Goal: Task Accomplishment & Management: Manage account settings

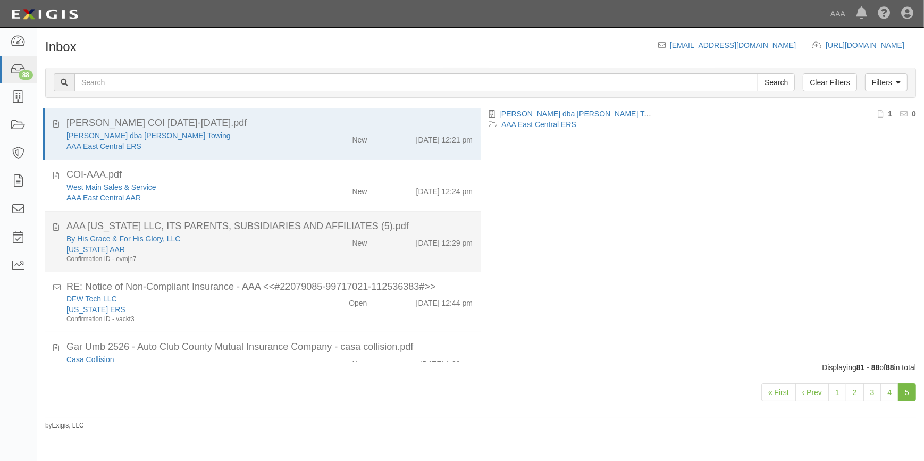
click at [206, 256] on div "Confirmation ID - evmjn7" at bounding box center [181, 259] width 230 height 9
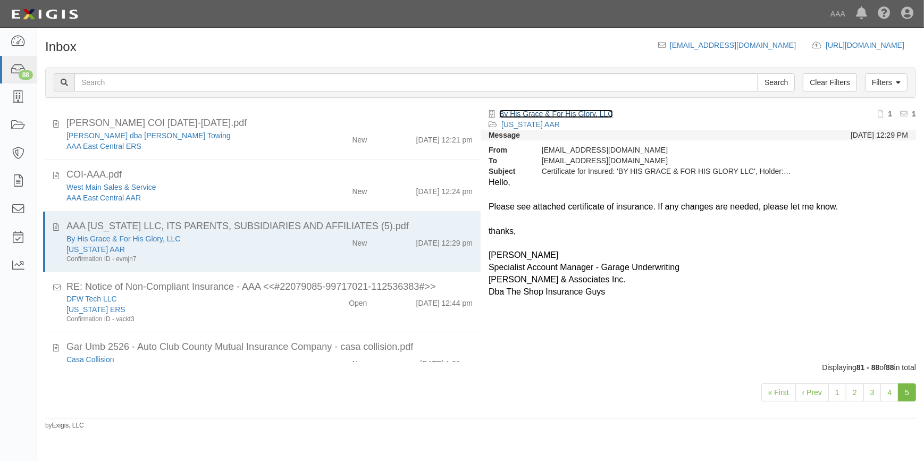
click at [552, 115] on link "By His Grace & For His Glory, LLC" at bounding box center [556, 113] width 114 height 9
click at [886, 392] on link "4" at bounding box center [889, 392] width 18 height 18
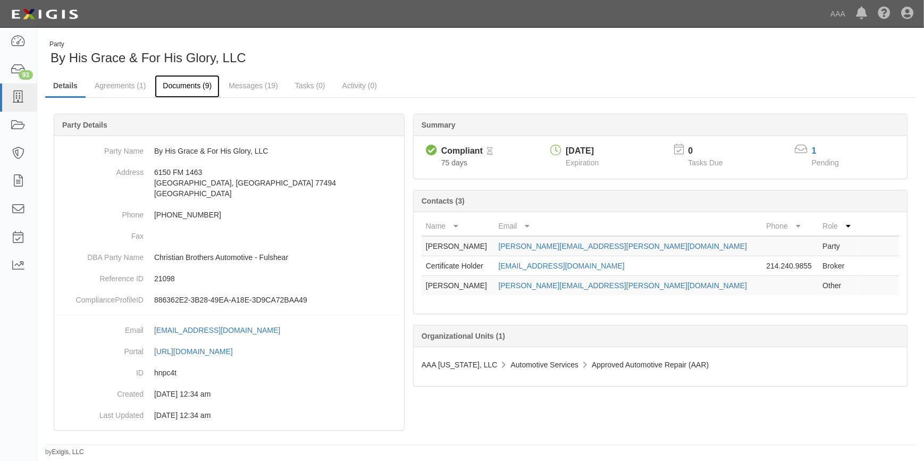
click at [201, 82] on link "Documents (9)" at bounding box center [187, 86] width 65 height 23
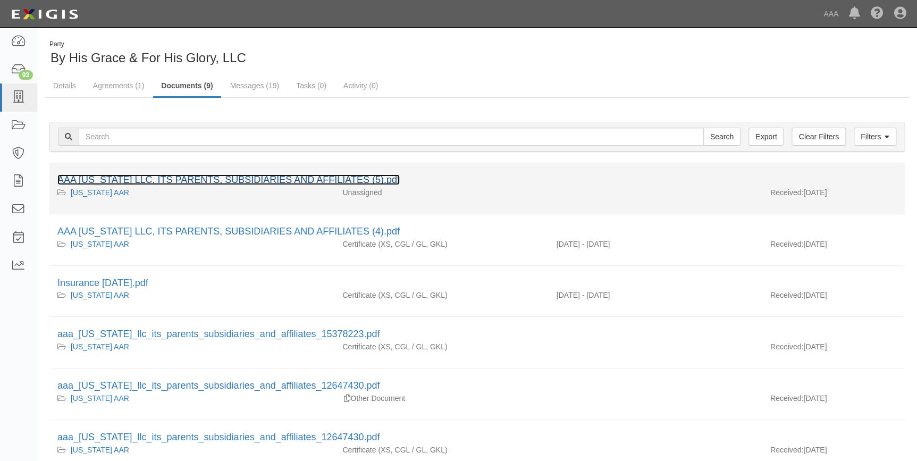
click at [203, 180] on link "AAA TEXAS LLC, ITS PARENTS, SUBSIDIARIES AND AFFILIATES (5).pdf" at bounding box center [228, 179] width 342 height 11
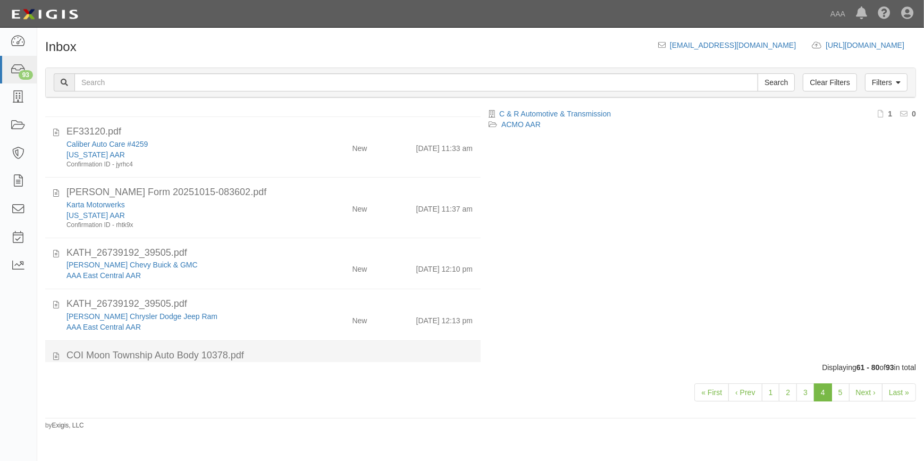
scroll to position [748, 0]
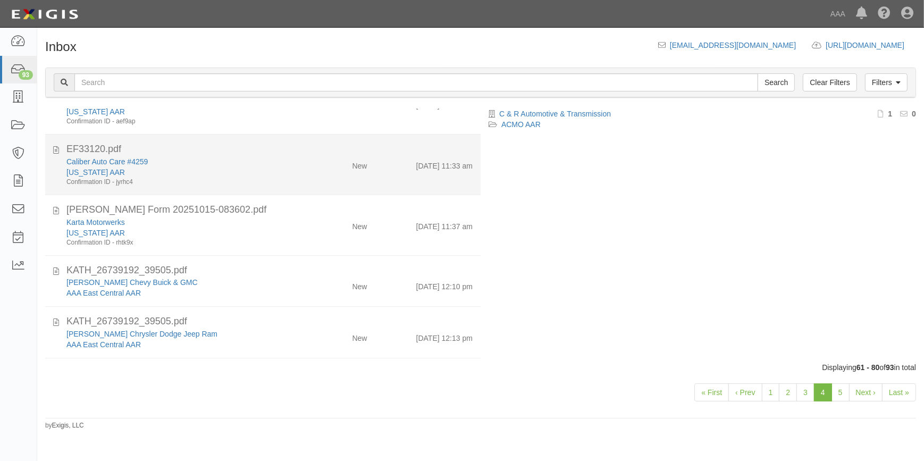
click at [249, 178] on div "Confirmation ID - jyrhc4" at bounding box center [181, 182] width 230 height 9
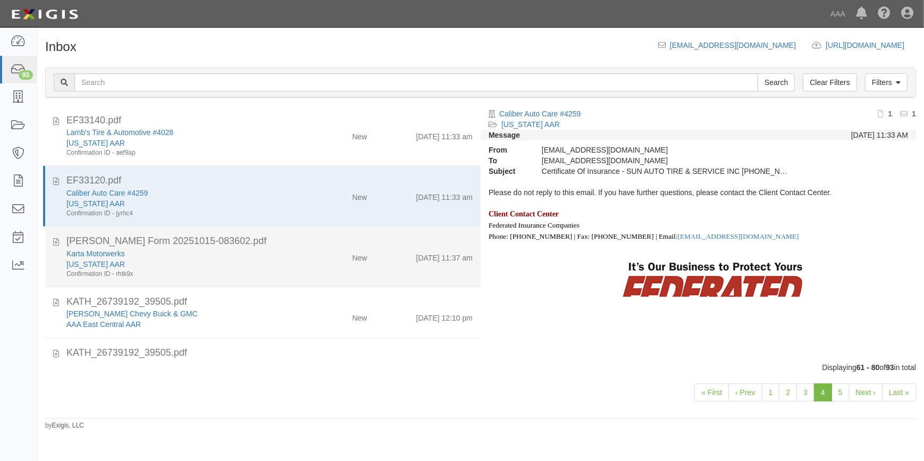
scroll to position [700, 0]
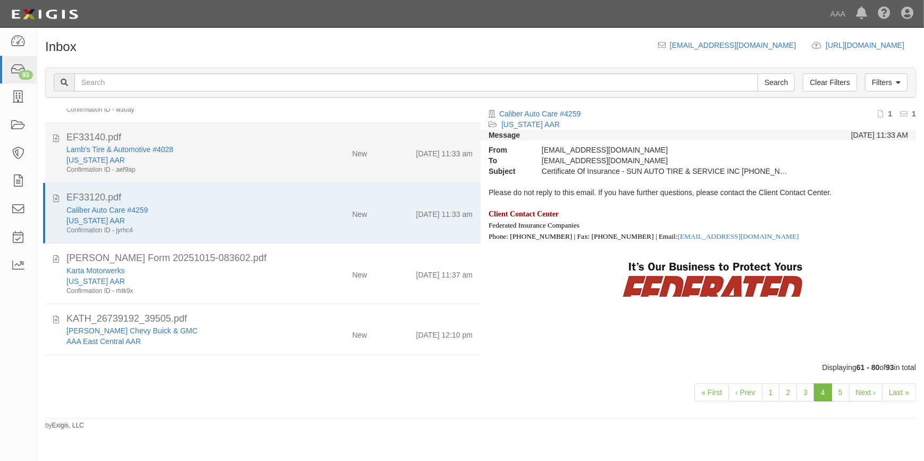
click at [214, 167] on div "Confirmation ID - aef9ap" at bounding box center [181, 169] width 230 height 9
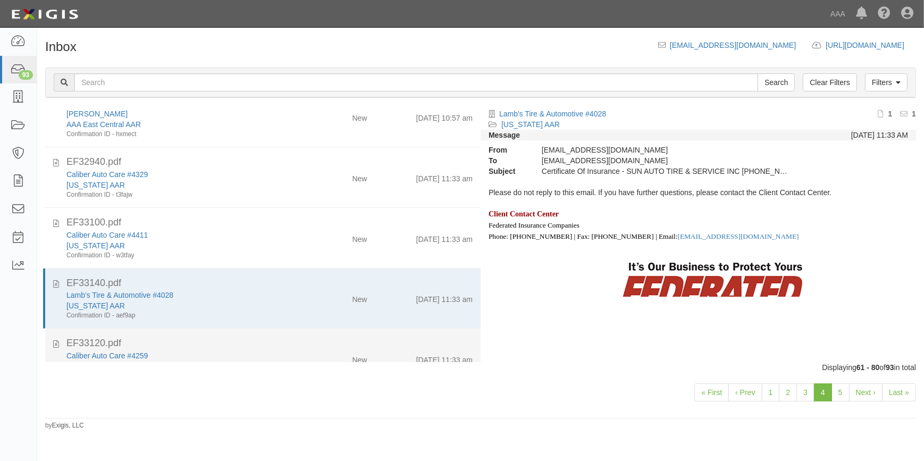
scroll to position [506, 0]
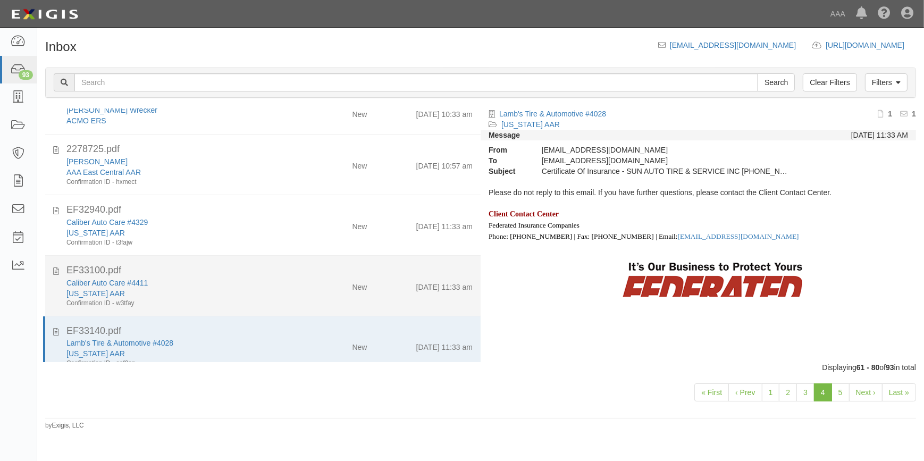
click at [207, 284] on div "Caliber Auto Care #4411" at bounding box center [181, 282] width 230 height 11
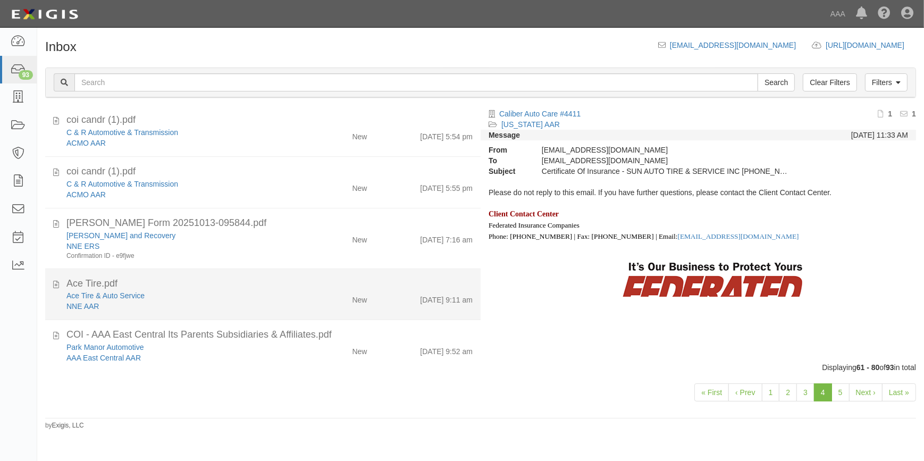
scroll to position [0, 0]
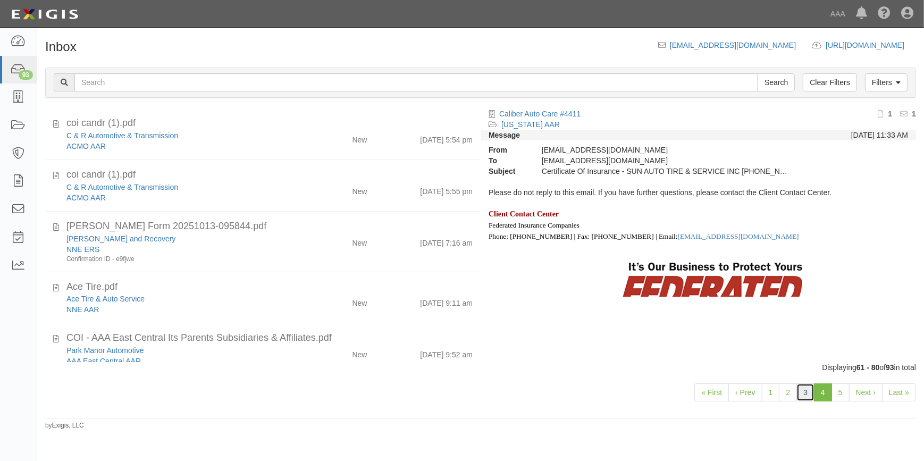
click at [799, 390] on link "3" at bounding box center [805, 392] width 18 height 18
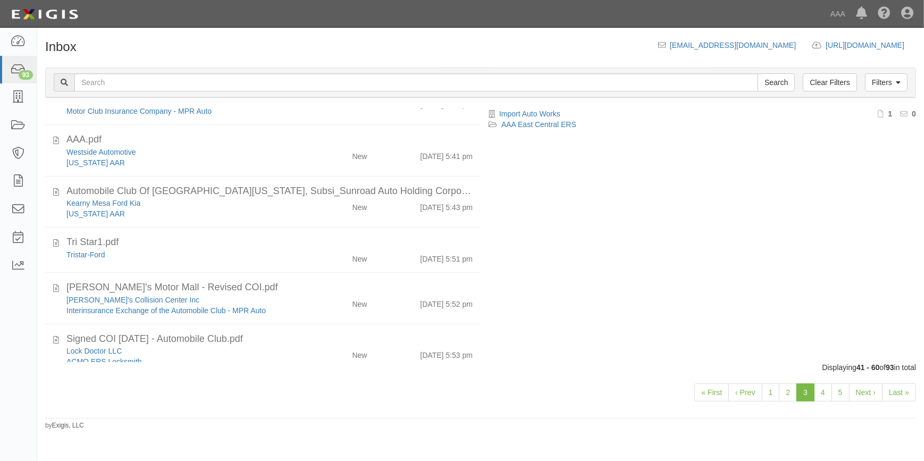
scroll to position [751, 0]
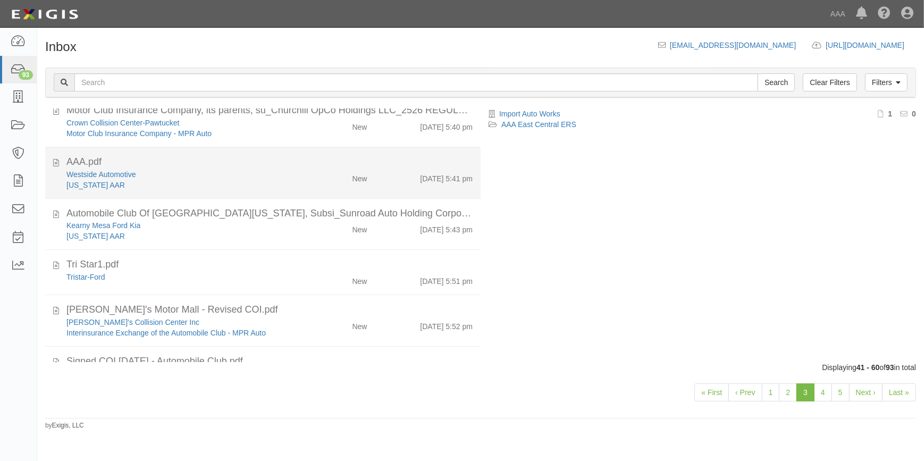
click at [276, 183] on div "Texas AAR" at bounding box center [181, 185] width 230 height 11
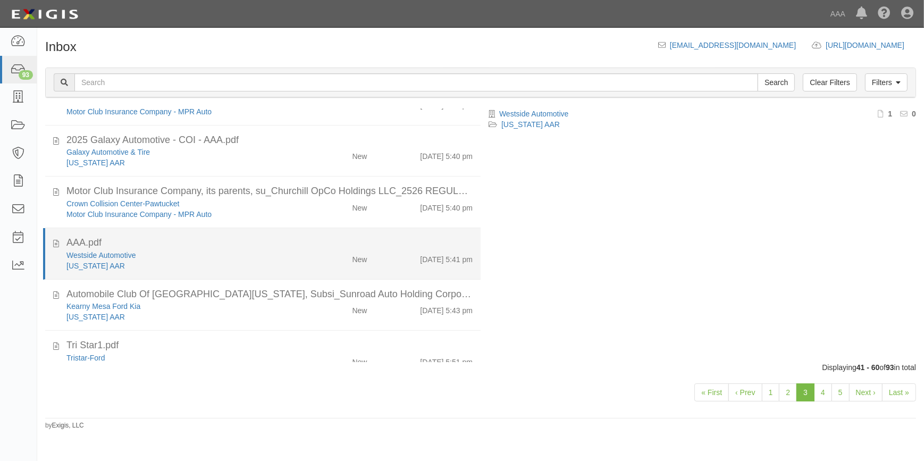
scroll to position [654, 0]
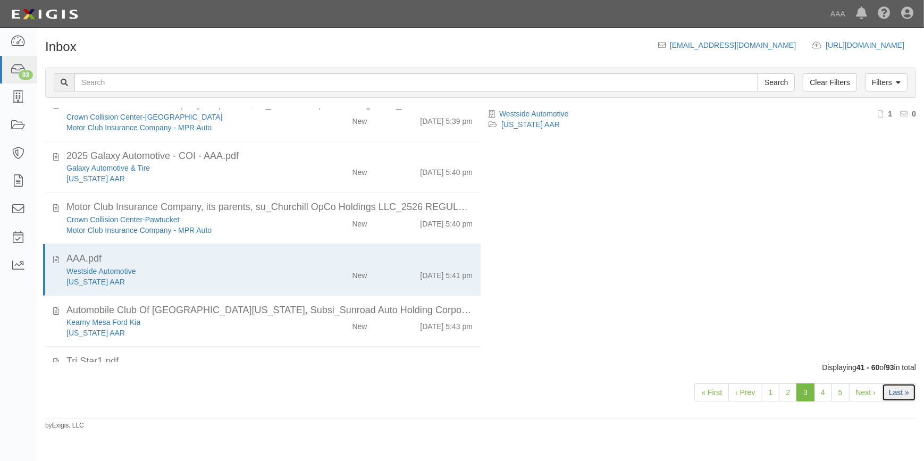
click at [896, 390] on link "Last »" at bounding box center [899, 392] width 34 height 18
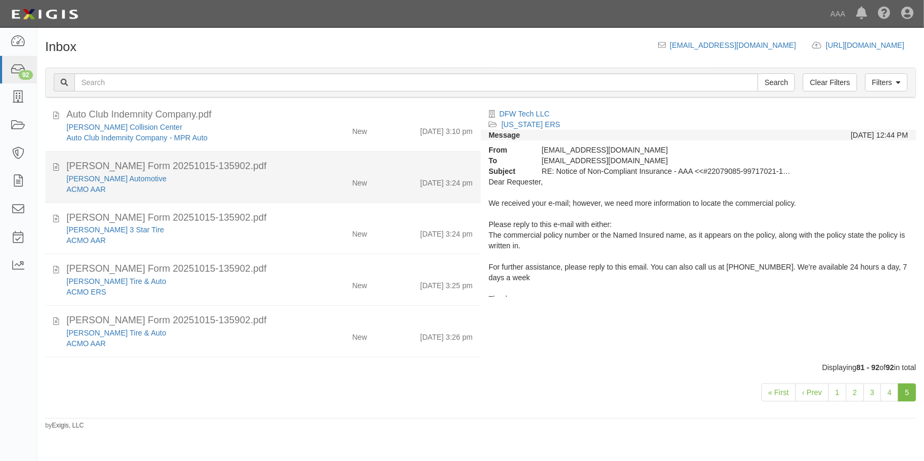
scroll to position [412, 0]
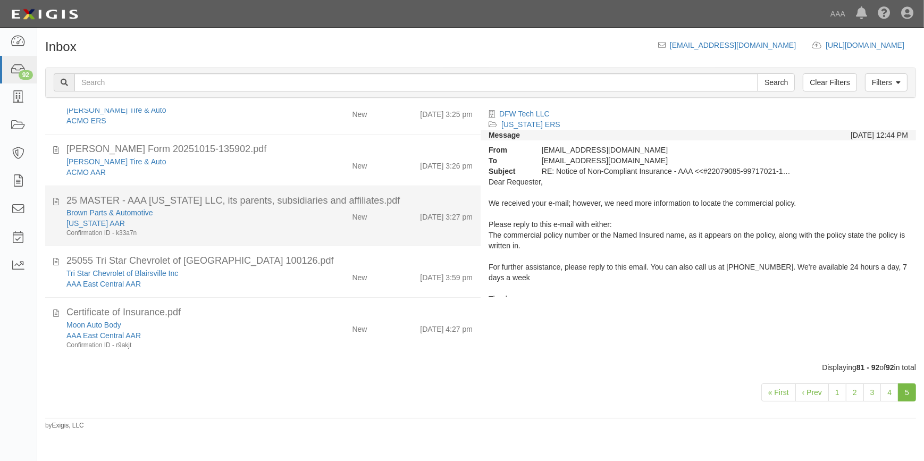
click at [200, 216] on div "Brown Parts & Automotive" at bounding box center [181, 212] width 230 height 11
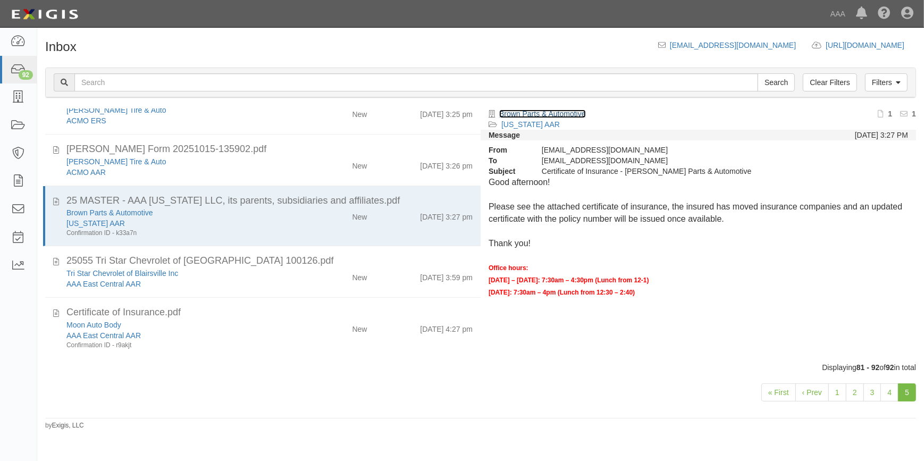
click at [538, 112] on link "Brown Parts & Automotive" at bounding box center [542, 113] width 87 height 9
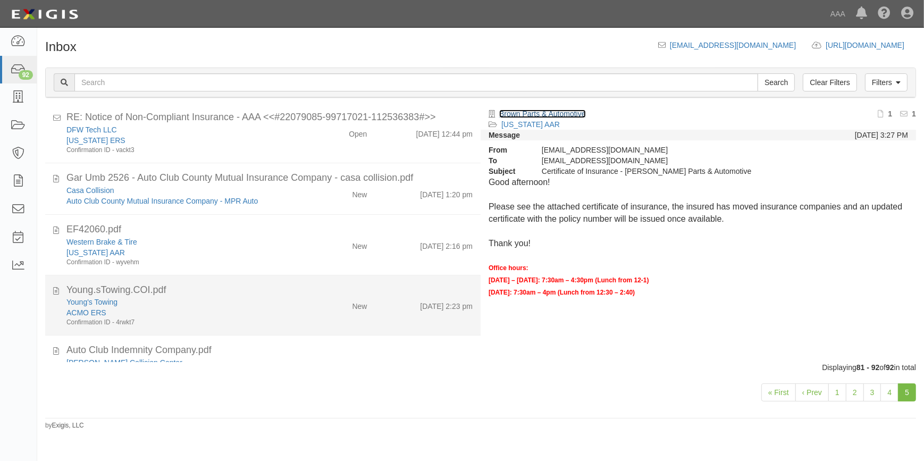
scroll to position [0, 0]
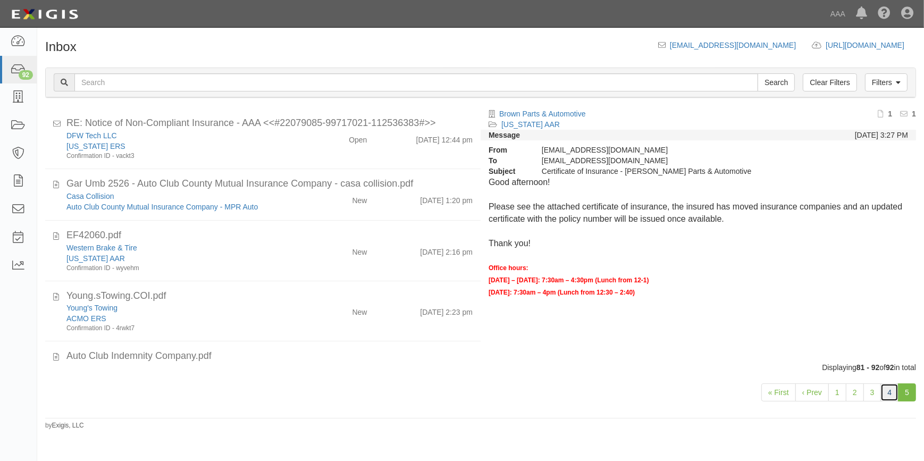
click at [887, 393] on link "4" at bounding box center [889, 392] width 18 height 18
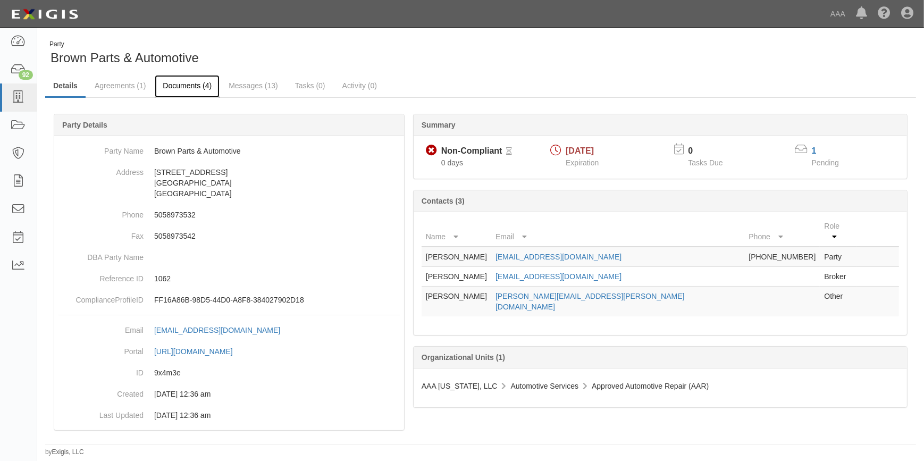
click at [198, 89] on link "Documents (4)" at bounding box center [187, 86] width 65 height 23
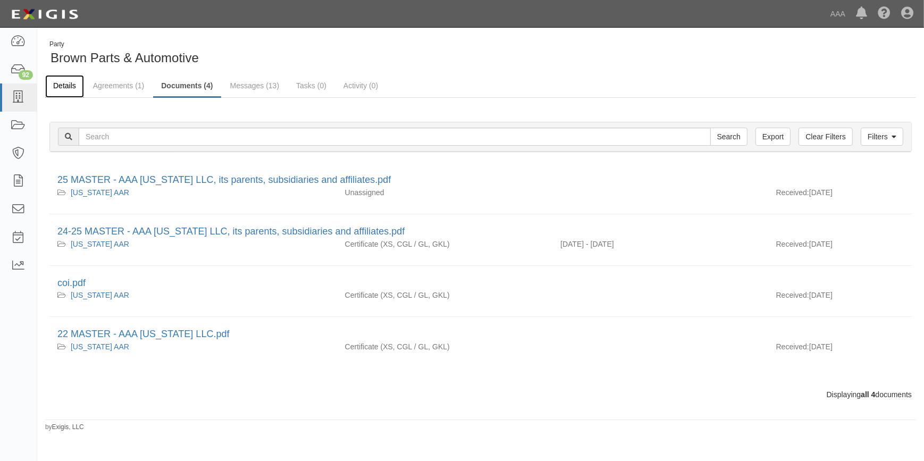
click at [75, 88] on link "Details" at bounding box center [64, 86] width 39 height 23
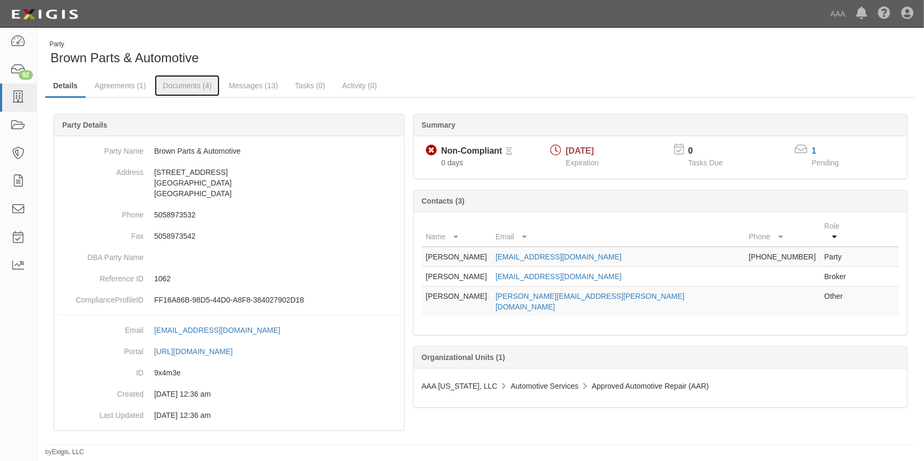
click at [187, 88] on link "Documents (4)" at bounding box center [187, 85] width 65 height 21
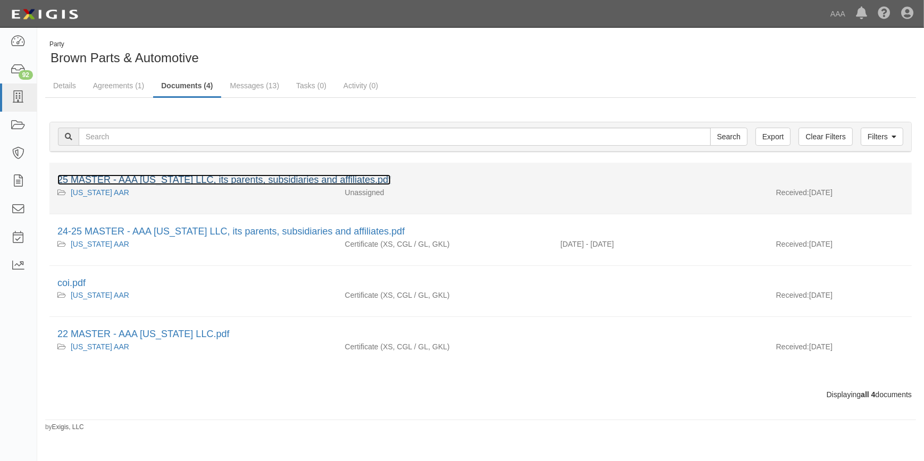
click at [190, 176] on link "25 MASTER - AAA New Mexico LLC, its parents, subsidiaries and affiliates.pdf" at bounding box center [223, 179] width 333 height 11
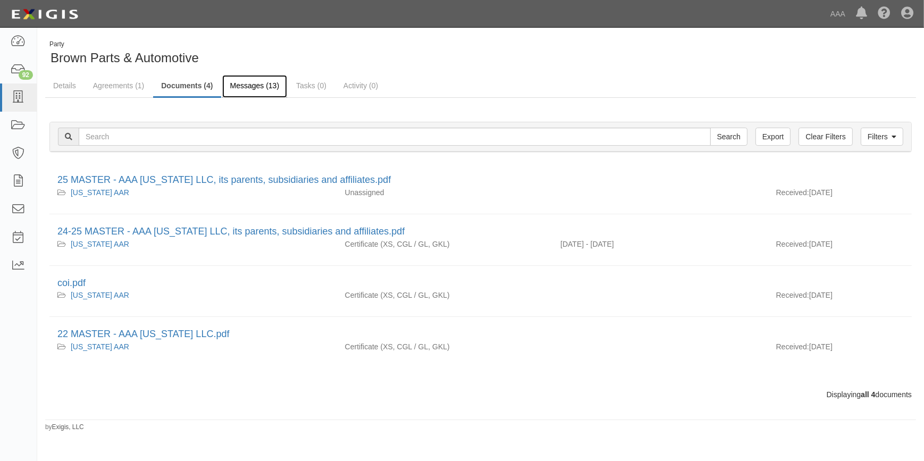
click at [240, 82] on link "Messages (13)" at bounding box center [254, 86] width 65 height 23
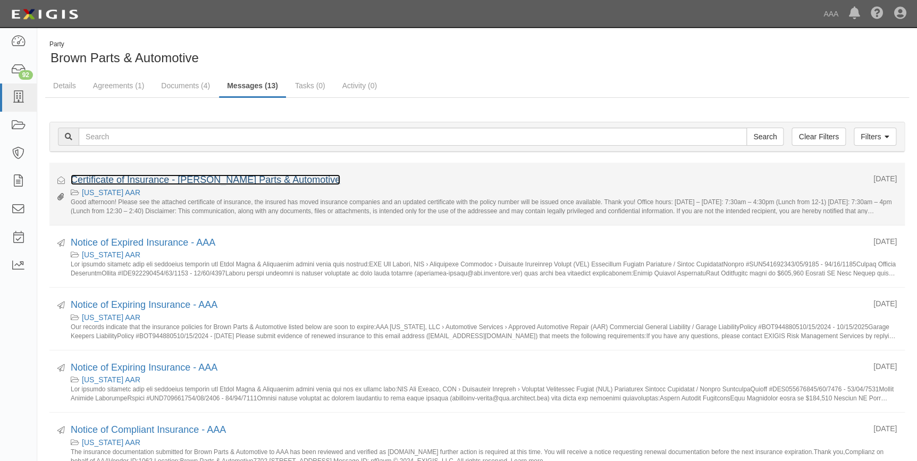
click at [182, 182] on link "Certificate of Insurance - [PERSON_NAME] Parts & Automotive" at bounding box center [205, 179] width 269 height 11
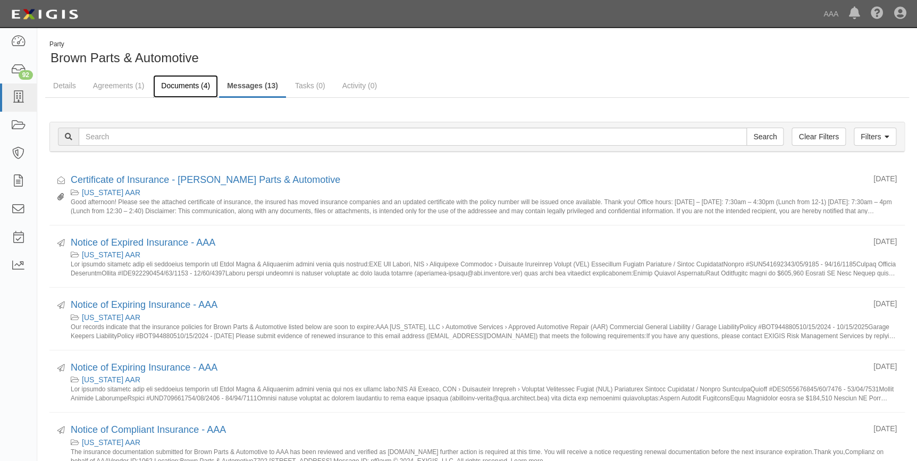
click at [174, 91] on link "Documents (4)" at bounding box center [185, 86] width 65 height 23
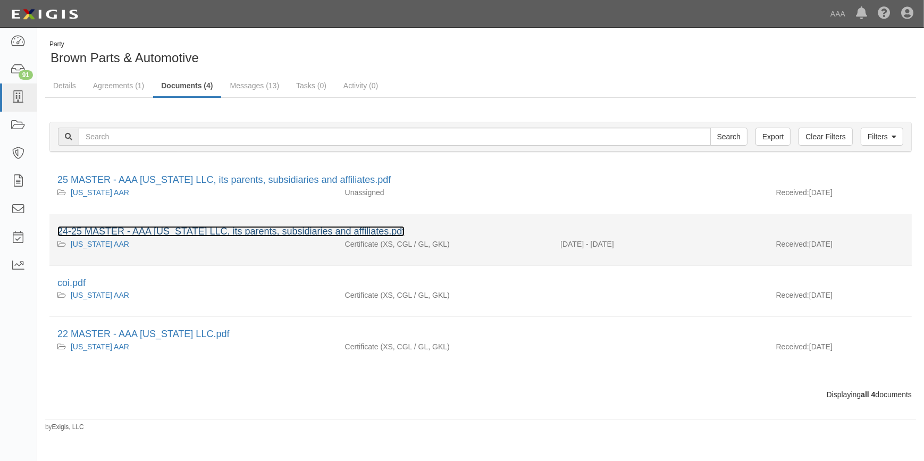
click at [160, 230] on link "24-25 MASTER - AAA [US_STATE] LLC, its parents, subsidiaries and affiliates.pdf" at bounding box center [230, 231] width 347 height 11
click at [180, 229] on link "24-25 MASTER - AAA New Mexico LLC, its parents, subsidiaries and affiliates.pdf" at bounding box center [230, 231] width 347 height 11
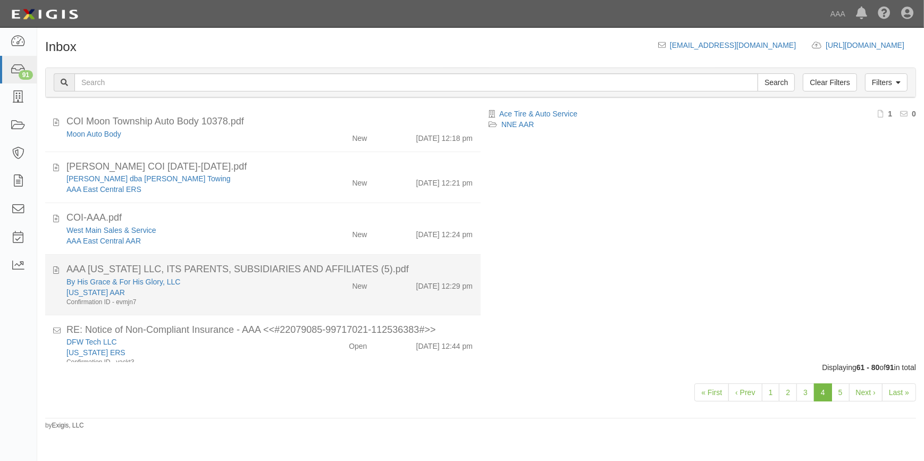
scroll to position [853, 0]
